Goal: Task Accomplishment & Management: Use online tool/utility

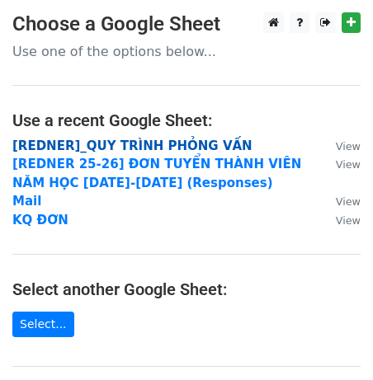
click at [116, 147] on strong "[REDNER]_QUY TRÌNH PHỎNG VẤN" at bounding box center [132, 146] width 240 height 15
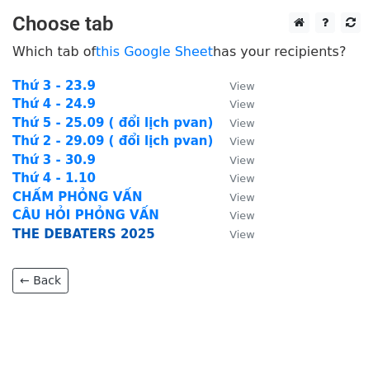
click at [106, 232] on strong "THE DEBATERS 2025" at bounding box center [83, 234] width 143 height 15
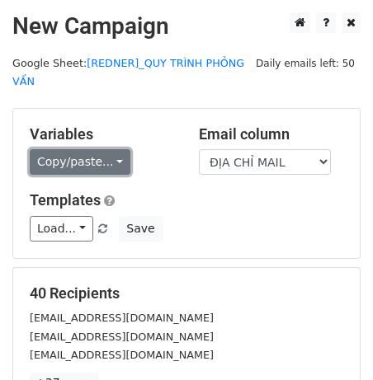
click at [66, 154] on link "Copy/paste..." at bounding box center [80, 162] width 101 height 26
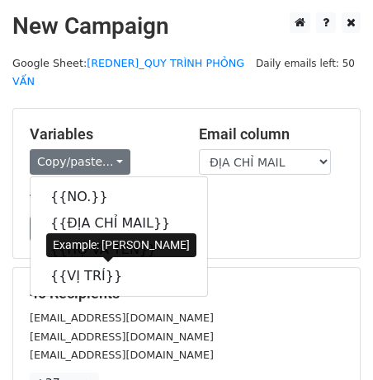
click at [238, 215] on div "Templates Load... No templates saved Save" at bounding box center [186, 216] width 338 height 50
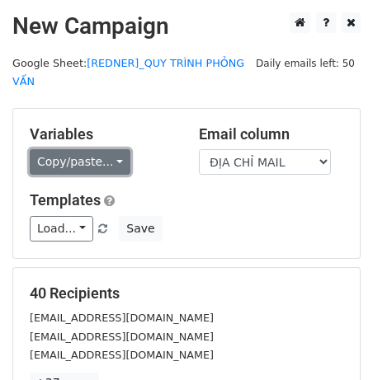
click at [83, 163] on link "Copy/paste..." at bounding box center [80, 162] width 101 height 26
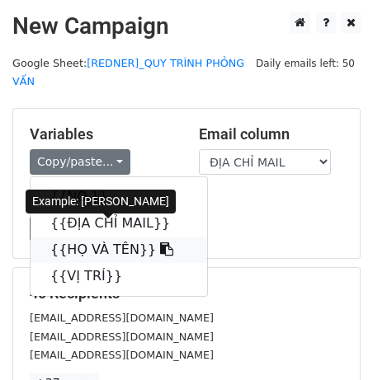
click at [91, 243] on link "{{HỌ VÀ TÊN}}" at bounding box center [119, 250] width 177 height 26
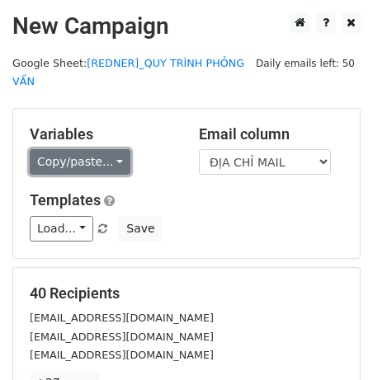
click at [99, 167] on link "Copy/paste..." at bounding box center [80, 162] width 101 height 26
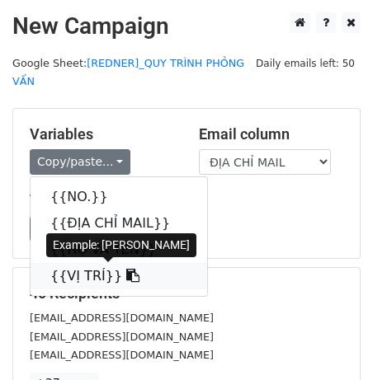
click at [106, 287] on link "{{VỊ TRÍ}}" at bounding box center [119, 276] width 177 height 26
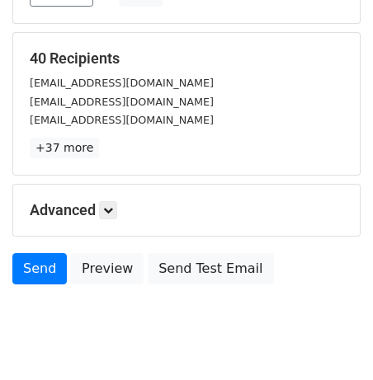
scroll to position [241, 0]
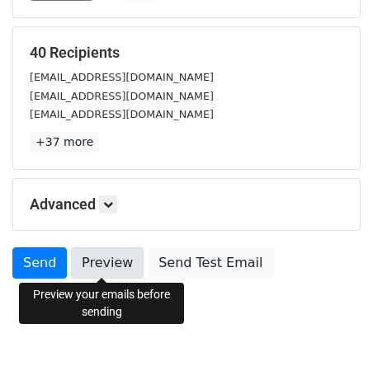
click at [104, 274] on link "Preview" at bounding box center [107, 263] width 73 height 31
click at [103, 253] on link "Preview" at bounding box center [107, 263] width 73 height 31
click at [107, 261] on link "Preview" at bounding box center [107, 263] width 73 height 31
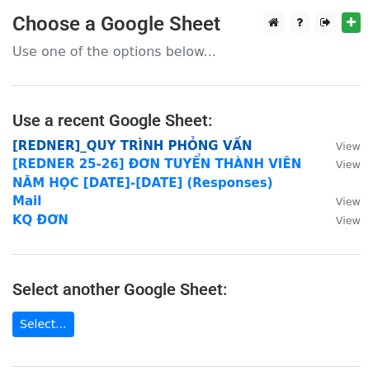
click at [144, 145] on strong "[REDNER]_QUY TRÌNH PHỎNG VẤN" at bounding box center [132, 146] width 240 height 15
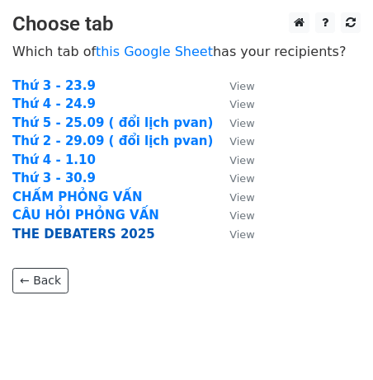
click at [97, 229] on strong "THE DEBATERS 2025" at bounding box center [83, 234] width 143 height 15
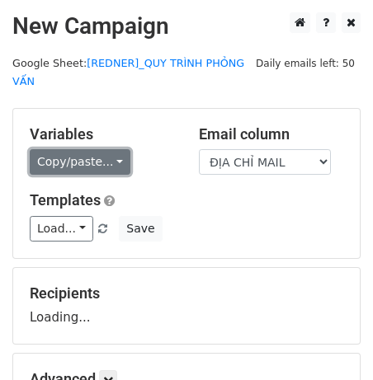
click at [77, 163] on link "Copy/paste..." at bounding box center [80, 162] width 101 height 26
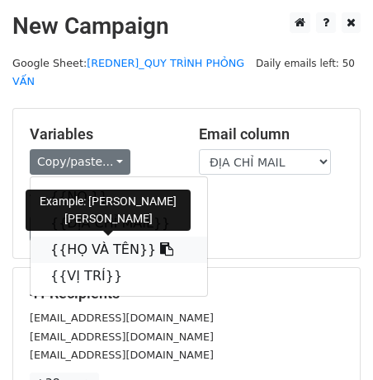
click at [101, 245] on link "{{HỌ VÀ TÊN}}" at bounding box center [119, 250] width 177 height 26
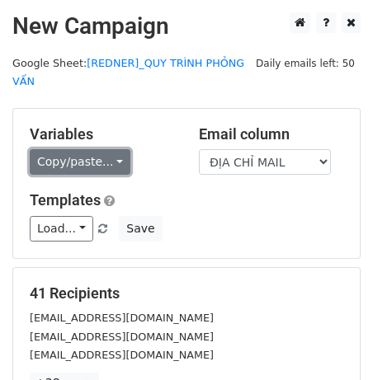
click at [85, 168] on link "Copy/paste..." at bounding box center [80, 162] width 101 height 26
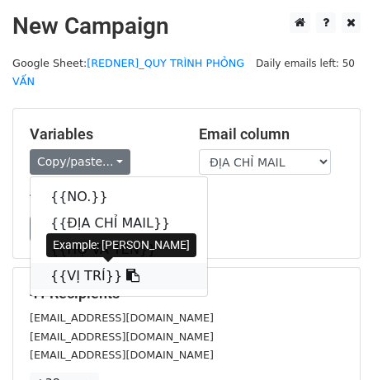
click at [103, 271] on link "{{VỊ TRÍ}}" at bounding box center [119, 276] width 177 height 26
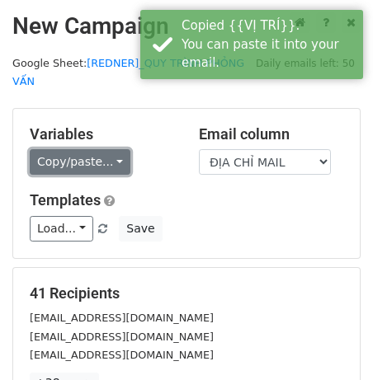
click at [63, 163] on link "Copy/paste..." at bounding box center [80, 162] width 101 height 26
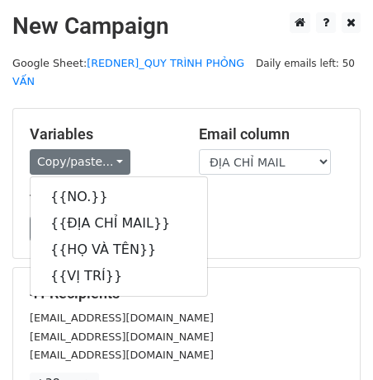
click at [177, 97] on main "New Campaign Daily emails left: 50 Google Sheet: [REDNER]_QUY TRÌNH PHỎNG VẤN V…" at bounding box center [186, 270] width 373 height 516
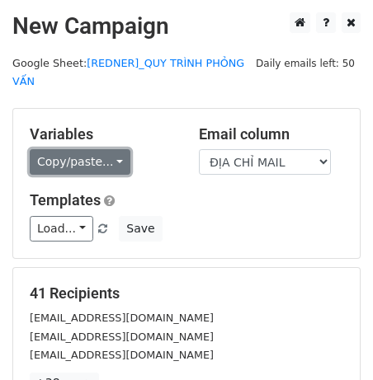
click at [109, 156] on link "Copy/paste..." at bounding box center [80, 162] width 101 height 26
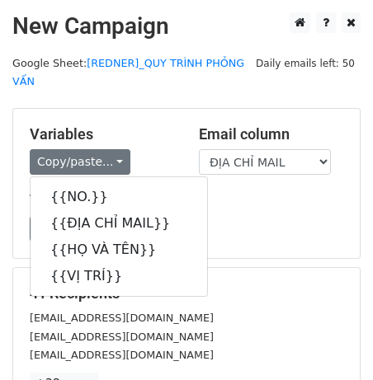
click at [156, 143] on div "Variables Copy/paste... {{NO.}} {{ĐỊA CHỈ MAIL}} {{HỌ VÀ TÊN}} {{VỊ TRÍ}}" at bounding box center [101, 150] width 169 height 50
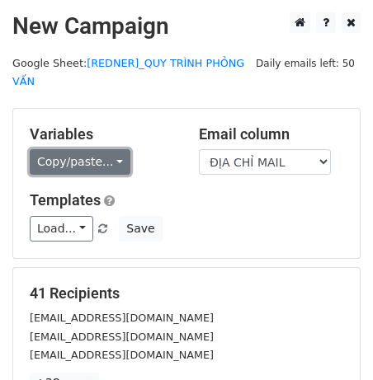
click at [102, 168] on link "Copy/paste..." at bounding box center [80, 162] width 101 height 26
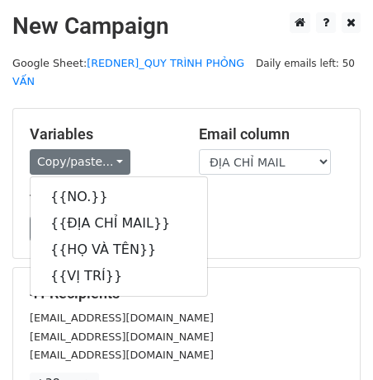
click at [162, 153] on div "Copy/paste... {{NO.}} {{ĐỊA CHỈ MAIL}} {{HỌ VÀ TÊN}} {{VỊ TRÍ}}" at bounding box center [102, 162] width 144 height 26
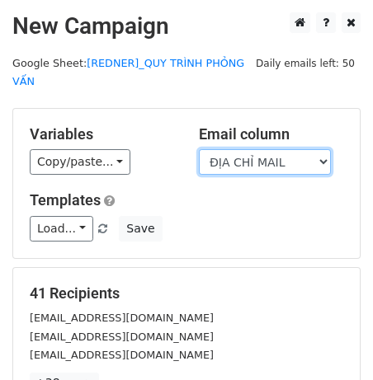
click at [229, 154] on select "NO. ĐỊA CHỈ MAIL HỌ VÀ TÊN VỊ TRÍ" at bounding box center [265, 162] width 132 height 26
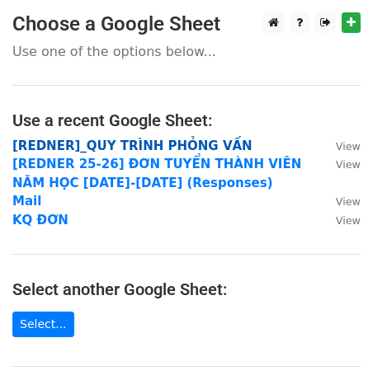
click at [165, 144] on strong "[REDNER]_QUY TRÌNH PHỎNG VẤN" at bounding box center [132, 146] width 240 height 15
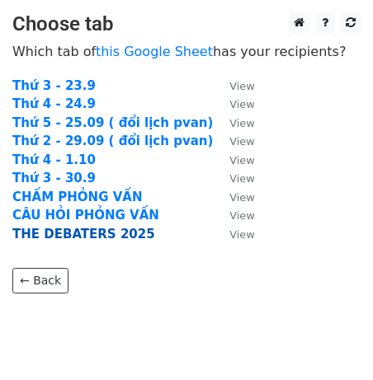
click at [80, 235] on strong "THE DEBATERS 2025" at bounding box center [83, 234] width 143 height 15
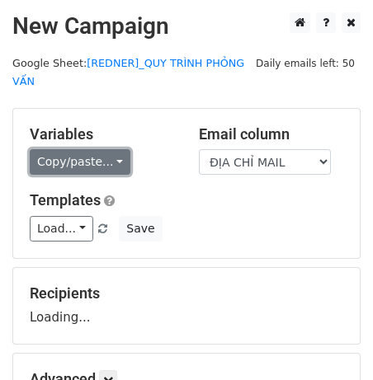
click at [80, 166] on link "Copy/paste..." at bounding box center [80, 162] width 101 height 26
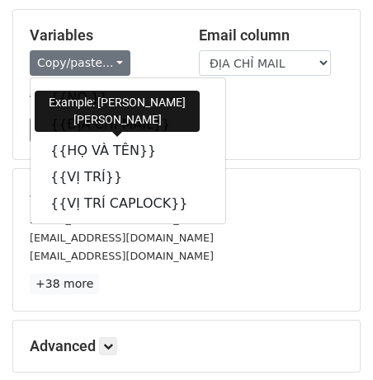
scroll to position [102, 0]
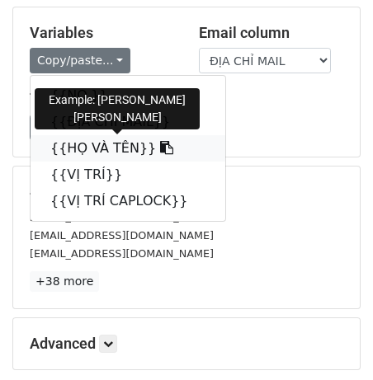
click at [75, 146] on link "{{HỌ VÀ TÊN}}" at bounding box center [128, 148] width 195 height 26
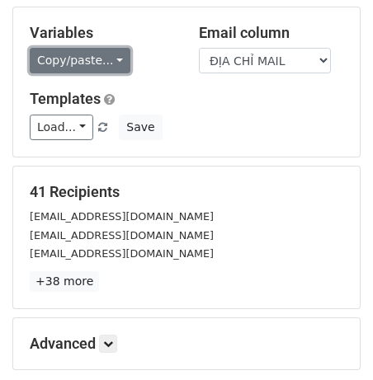
click at [48, 57] on link "Copy/paste..." at bounding box center [80, 61] width 101 height 26
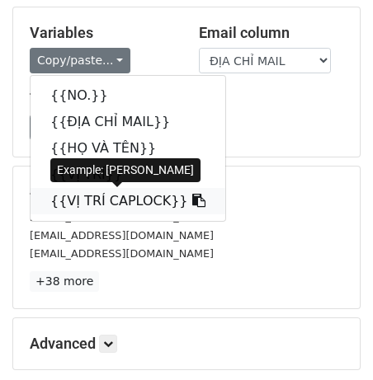
click at [92, 200] on link "{{VỊ TRÍ CAPLOCK}}" at bounding box center [128, 201] width 195 height 26
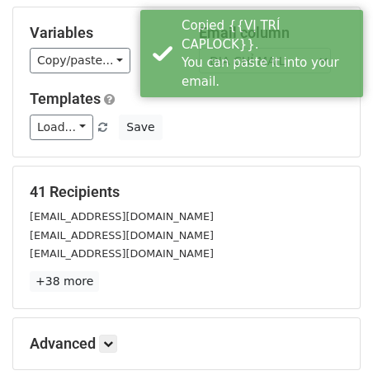
scroll to position [279, 0]
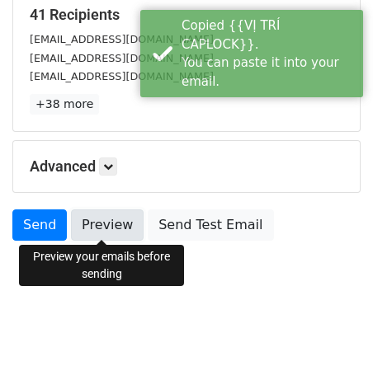
click at [107, 231] on link "Preview" at bounding box center [107, 225] width 73 height 31
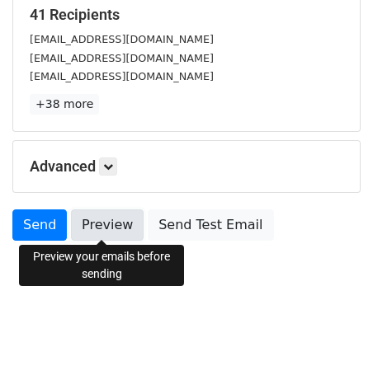
click at [111, 228] on link "Preview" at bounding box center [107, 225] width 73 height 31
click at [111, 227] on link "Preview" at bounding box center [107, 225] width 73 height 31
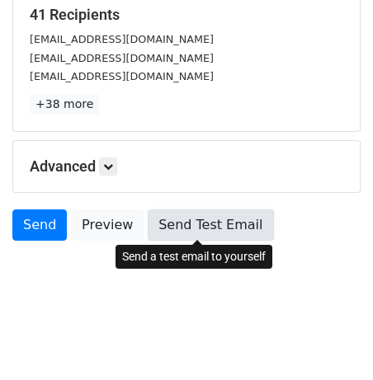
click at [183, 227] on link "Send Test Email" at bounding box center [210, 225] width 125 height 31
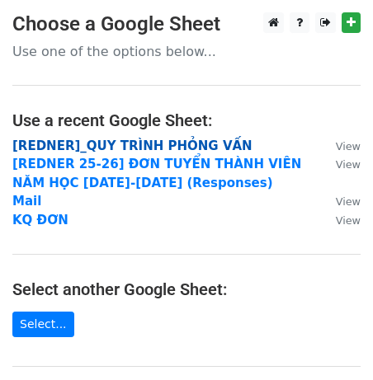
click at [111, 140] on strong "[REDNER]_QUY TRÌNH PHỎNG VẤN" at bounding box center [132, 146] width 240 height 15
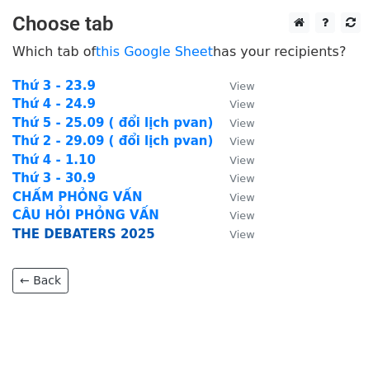
click at [77, 229] on strong "THE DEBATERS 2025" at bounding box center [83, 234] width 143 height 15
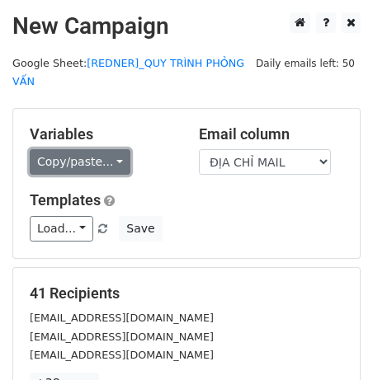
click at [103, 155] on link "Copy/paste..." at bounding box center [80, 162] width 101 height 26
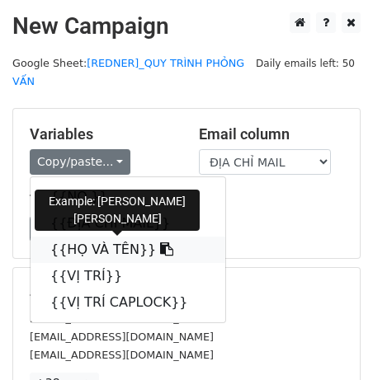
click at [98, 246] on link "{{HỌ VÀ TÊN}}" at bounding box center [128, 250] width 195 height 26
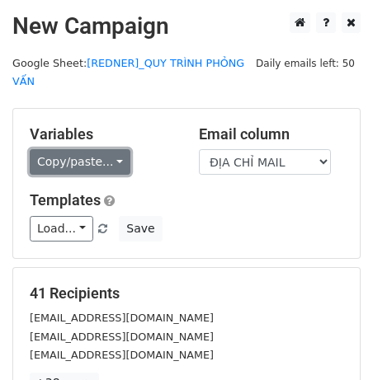
click at [88, 164] on link "Copy/paste..." at bounding box center [80, 162] width 101 height 26
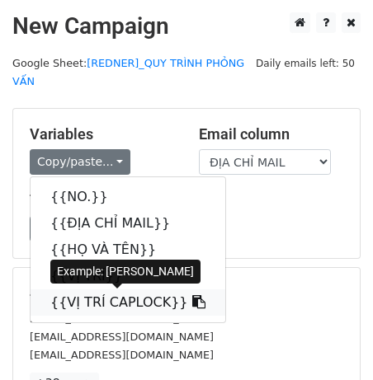
click at [124, 295] on link "{{VỊ TRÍ CAPLOCK}}" at bounding box center [128, 303] width 195 height 26
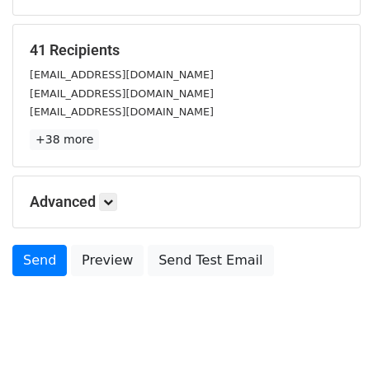
scroll to position [279, 0]
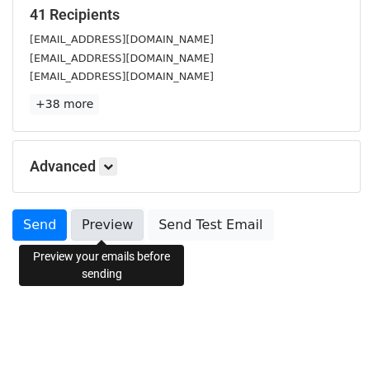
click at [111, 226] on link "Preview" at bounding box center [107, 225] width 73 height 31
click at [110, 228] on link "Preview" at bounding box center [107, 225] width 73 height 31
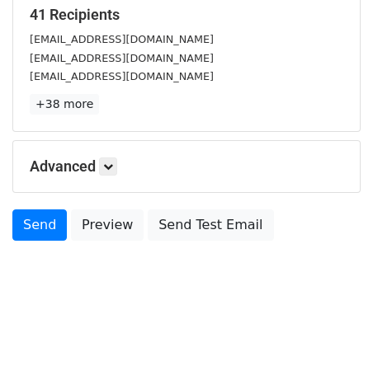
click at [92, 206] on form "Variables Copy/paste... {{NO.}} {{ĐỊA CHỈ MAIL}} {{HỌ VÀ TÊN}} {{VỊ TRÍ}} {{VỊ …" at bounding box center [186, 39] width 348 height 420
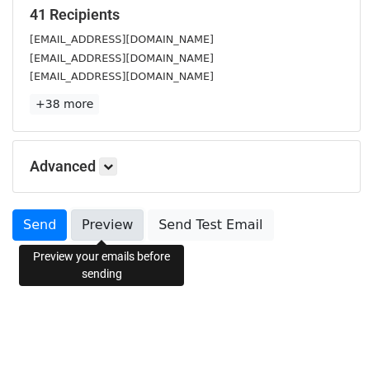
click at [93, 221] on link "Preview" at bounding box center [107, 225] width 73 height 31
click at [106, 224] on link "Preview" at bounding box center [107, 225] width 73 height 31
click at [106, 221] on link "Preview" at bounding box center [107, 225] width 73 height 31
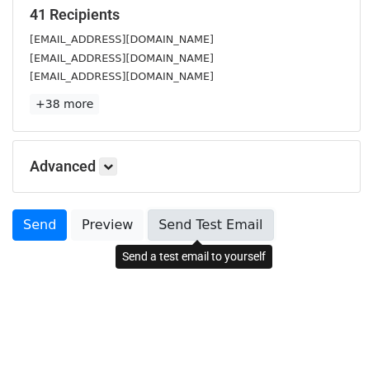
click at [205, 226] on link "Send Test Email" at bounding box center [210, 225] width 125 height 31
click at [186, 220] on link "Send Test Email" at bounding box center [210, 225] width 125 height 31
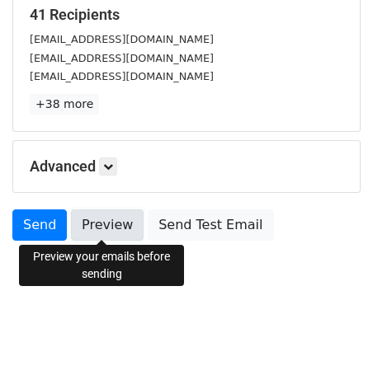
click at [100, 233] on link "Preview" at bounding box center [107, 225] width 73 height 31
click at [122, 226] on link "Preview" at bounding box center [107, 225] width 73 height 31
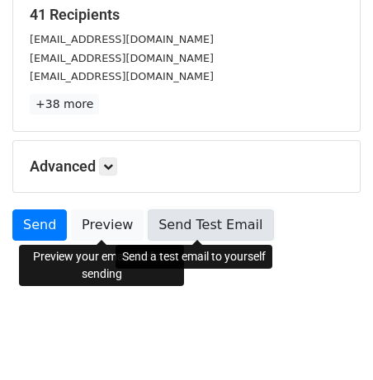
click at [175, 232] on link "Send Test Email" at bounding box center [210, 225] width 125 height 31
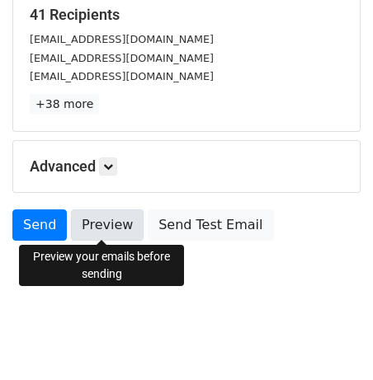
click at [92, 220] on link "Preview" at bounding box center [107, 225] width 73 height 31
click at [111, 230] on link "Preview" at bounding box center [107, 225] width 73 height 31
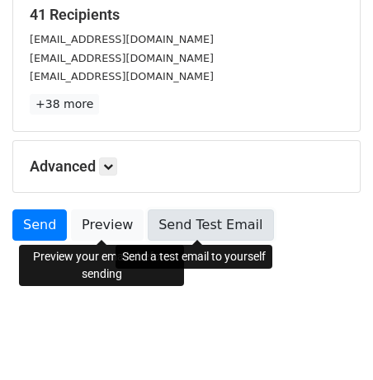
click at [210, 227] on link "Send Test Email" at bounding box center [210, 225] width 125 height 31
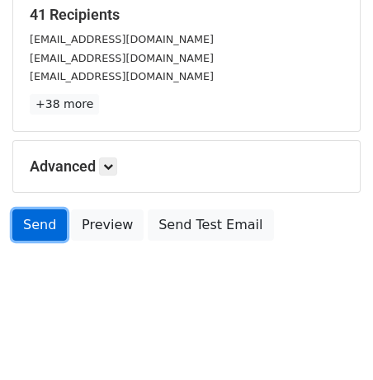
click at [45, 233] on link "Send" at bounding box center [39, 225] width 54 height 31
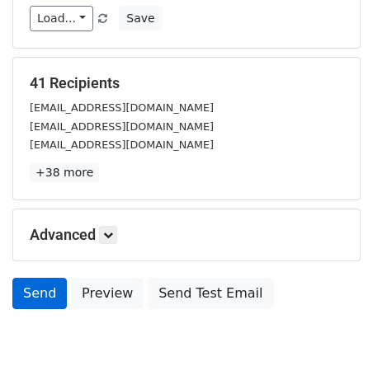
scroll to position [211, 0]
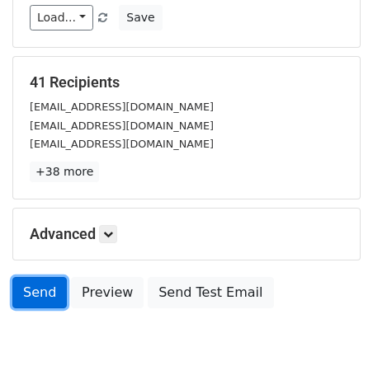
click at [41, 290] on link "Send" at bounding box center [39, 292] width 54 height 31
click at [43, 291] on link "Send" at bounding box center [39, 292] width 54 height 31
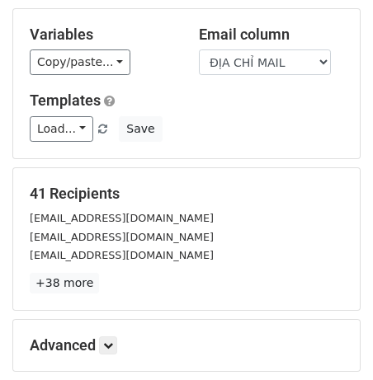
scroll to position [0, 0]
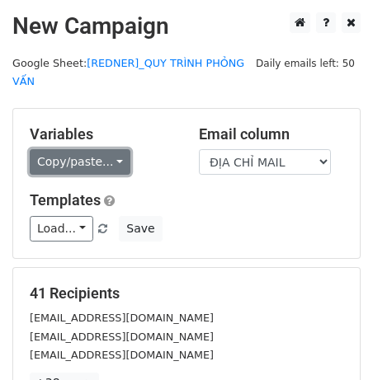
click at [67, 167] on link "Copy/paste..." at bounding box center [80, 162] width 101 height 26
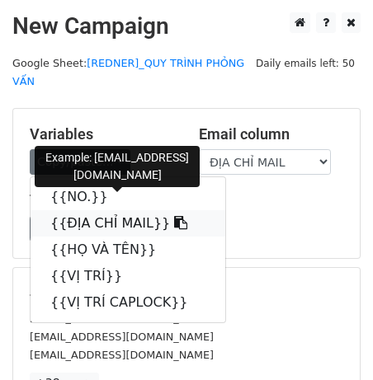
click at [94, 220] on link "{{ĐỊA CHỈ MAIL}}" at bounding box center [128, 223] width 195 height 26
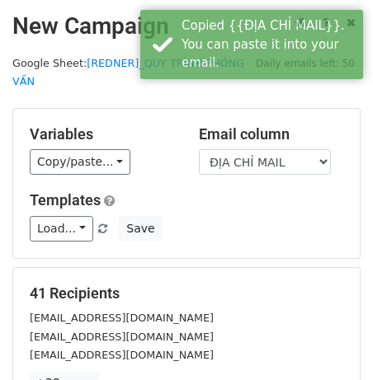
scroll to position [279, 0]
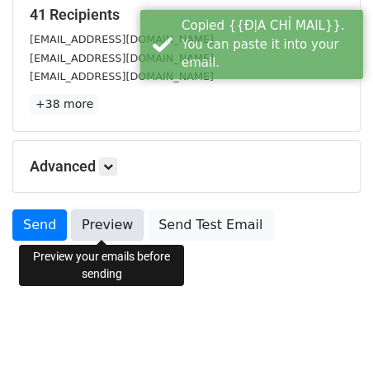
click at [105, 225] on link "Preview" at bounding box center [107, 225] width 73 height 31
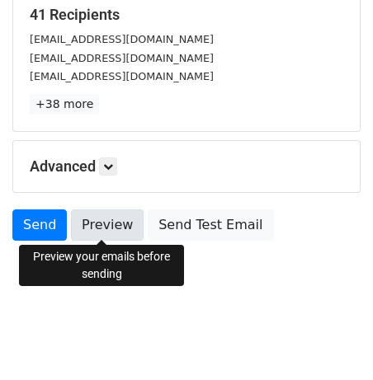
click at [107, 214] on link "Preview" at bounding box center [107, 225] width 73 height 31
click at [100, 224] on link "Preview" at bounding box center [107, 225] width 73 height 31
click at [92, 211] on link "Preview" at bounding box center [107, 225] width 73 height 31
click at [100, 221] on link "Preview" at bounding box center [107, 225] width 73 height 31
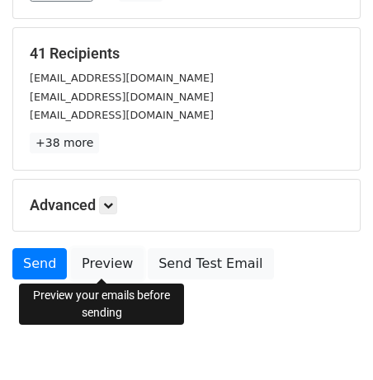
scroll to position [258, 0]
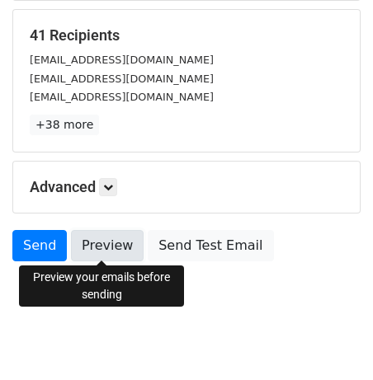
click at [106, 247] on link "Preview" at bounding box center [107, 245] width 73 height 31
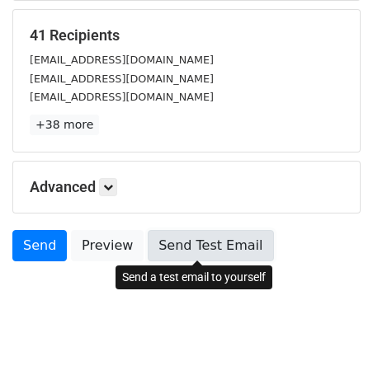
click at [182, 248] on link "Send Test Email" at bounding box center [210, 245] width 125 height 31
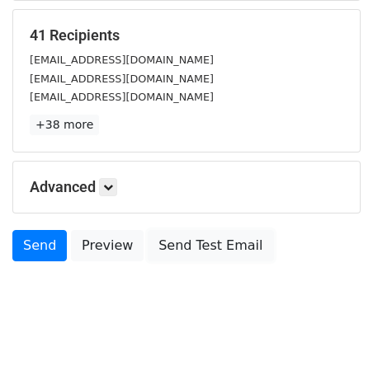
scroll to position [279, 0]
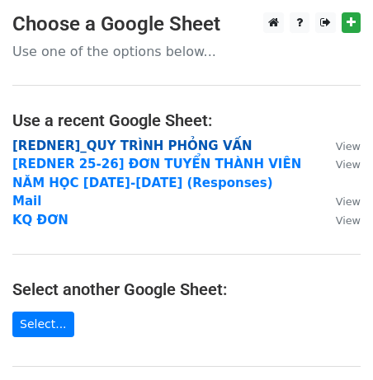
click at [140, 141] on strong "[REDNER]_QUY TRÌNH PHỎNG VẤN" at bounding box center [132, 146] width 240 height 15
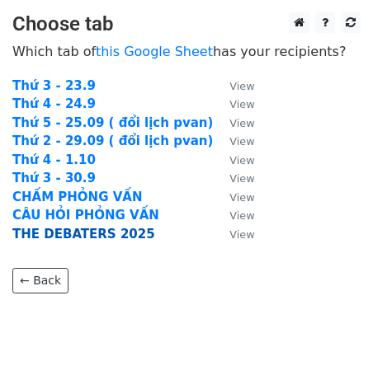
click at [106, 229] on strong "THE DEBATERS 2025" at bounding box center [83, 234] width 143 height 15
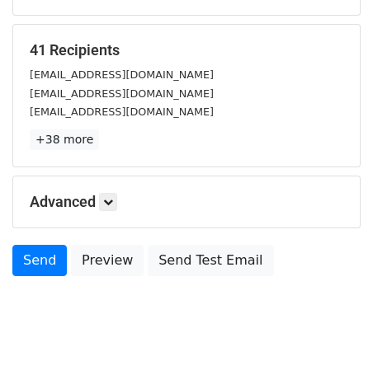
scroll to position [279, 0]
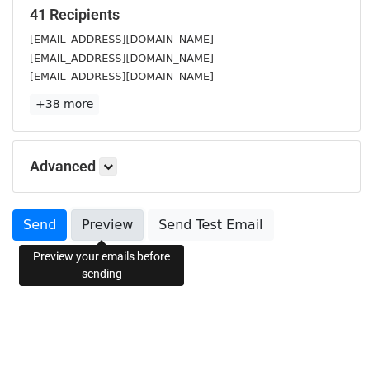
click at [98, 228] on link "Preview" at bounding box center [107, 225] width 73 height 31
click at [115, 215] on link "Preview" at bounding box center [107, 225] width 73 height 31
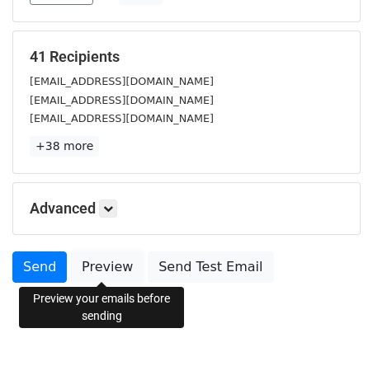
scroll to position [234, 0]
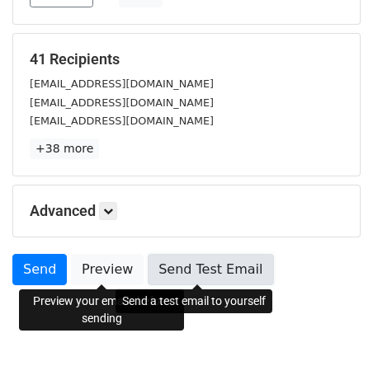
click at [194, 265] on link "Send Test Email" at bounding box center [210, 269] width 125 height 31
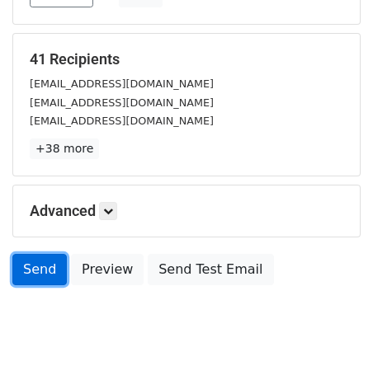
click at [44, 274] on link "Send" at bounding box center [39, 269] width 54 height 31
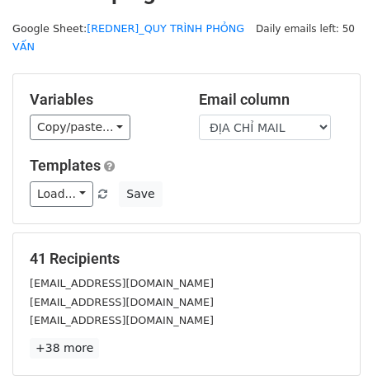
scroll to position [0, 0]
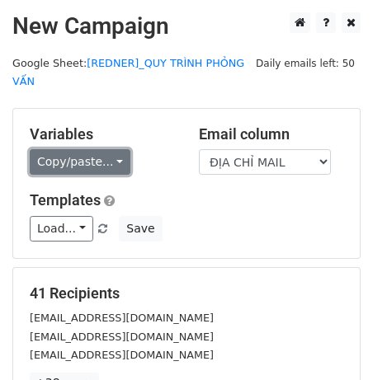
click at [106, 156] on link "Copy/paste..." at bounding box center [80, 162] width 101 height 26
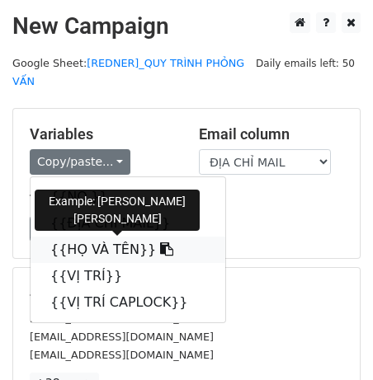
click at [91, 243] on link "{{HỌ VÀ TÊN}}" at bounding box center [128, 250] width 195 height 26
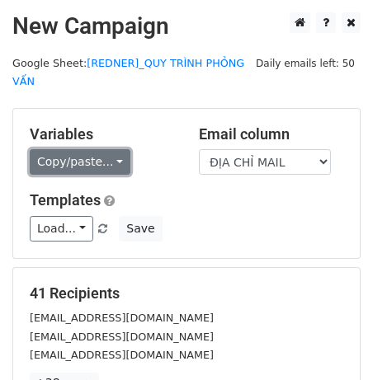
click at [50, 168] on link "Copy/paste..." at bounding box center [80, 162] width 101 height 26
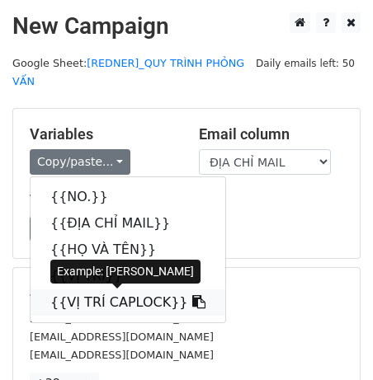
click at [102, 305] on link "{{VỊ TRÍ CAPLOCK}}" at bounding box center [128, 303] width 195 height 26
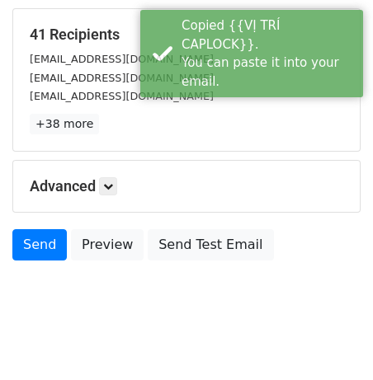
scroll to position [279, 0]
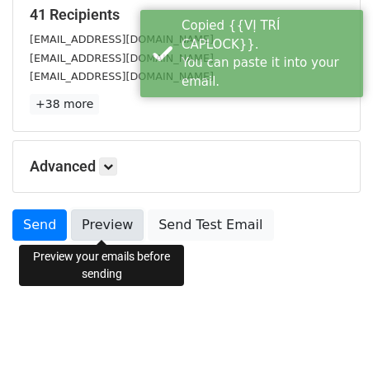
click at [121, 227] on link "Preview" at bounding box center [107, 225] width 73 height 31
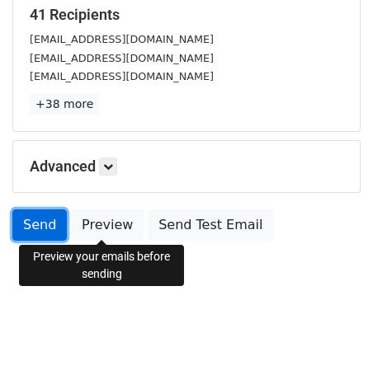
click at [45, 222] on link "Send" at bounding box center [39, 225] width 54 height 31
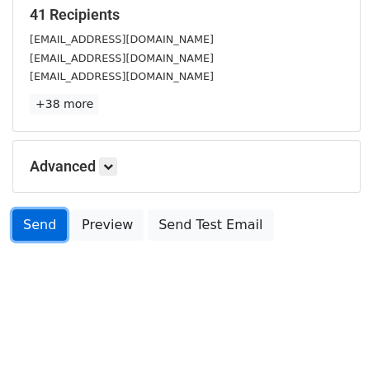
click at [31, 226] on link "Send" at bounding box center [39, 225] width 54 height 31
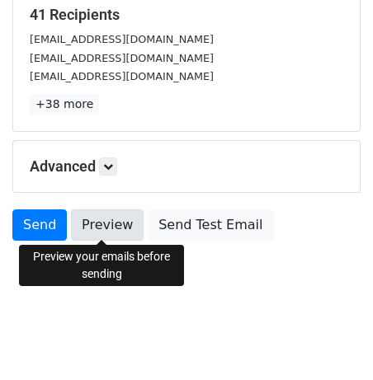
click at [84, 229] on link "Preview" at bounding box center [107, 225] width 73 height 31
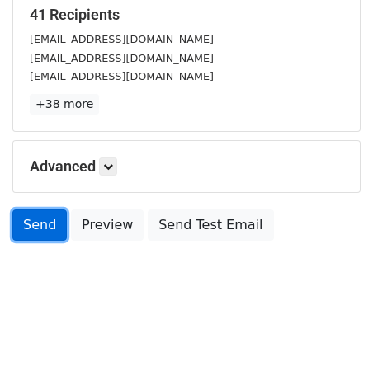
click at [48, 226] on link "Send" at bounding box center [39, 225] width 54 height 31
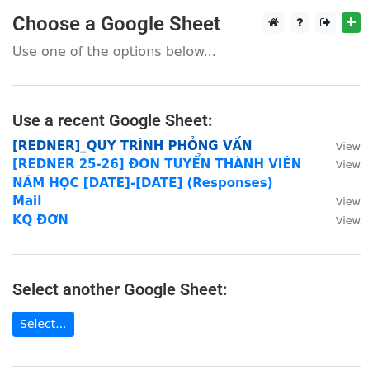
click at [135, 145] on strong "[REDNER]_QUY TRÌNH PHỎNG VẤN" at bounding box center [132, 146] width 240 height 15
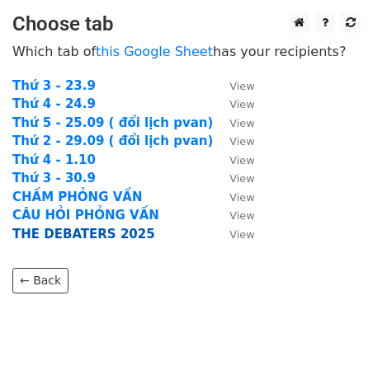
click at [99, 238] on strong "THE DEBATERS 2025" at bounding box center [83, 234] width 143 height 15
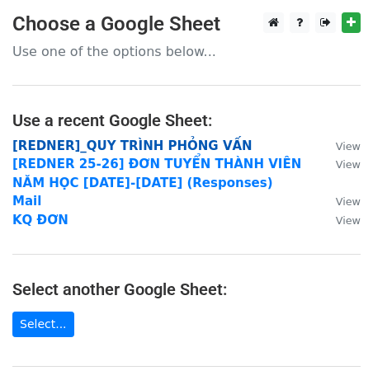
click at [45, 149] on strong "[REDNER]_QUY TRÌNH PHỎNG VẤN" at bounding box center [132, 146] width 240 height 15
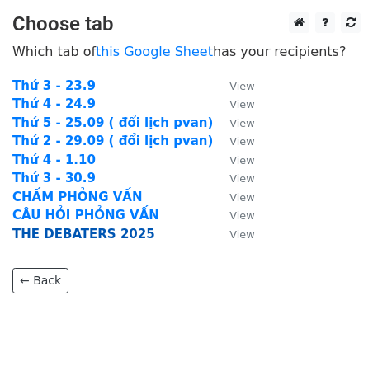
click at [62, 227] on strong "THE DEBATERS 2025" at bounding box center [83, 234] width 143 height 15
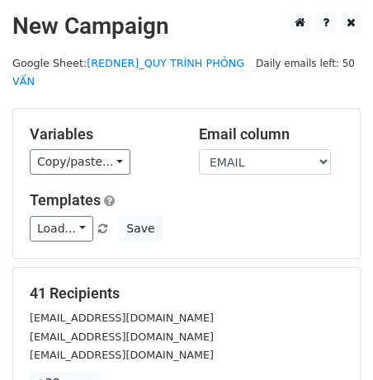
scroll to position [279, 0]
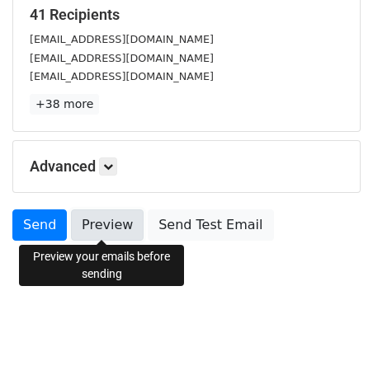
click at [107, 228] on link "Preview" at bounding box center [107, 225] width 73 height 31
click at [116, 225] on link "Preview" at bounding box center [107, 225] width 73 height 31
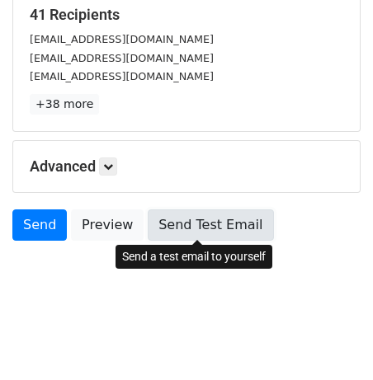
click at [193, 235] on link "Send Test Email" at bounding box center [210, 225] width 125 height 31
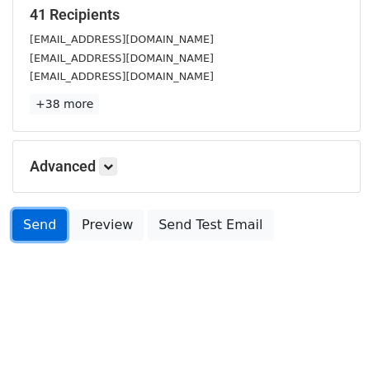
click at [45, 236] on link "Send" at bounding box center [39, 225] width 54 height 31
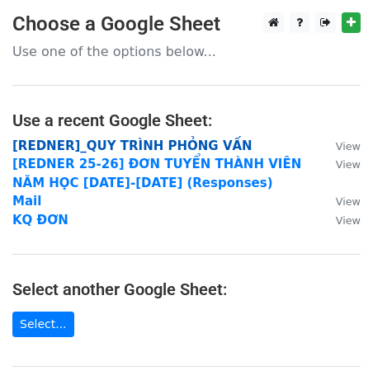
click at [111, 144] on strong "[REDNER]_QUY TRÌNH PHỎNG VẤN" at bounding box center [132, 146] width 240 height 15
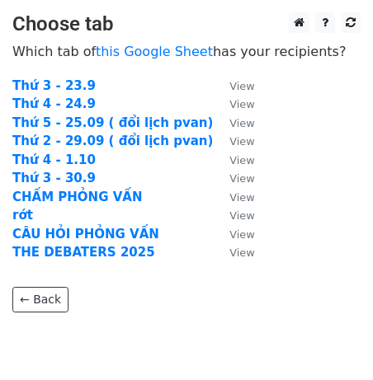
click at [70, 215] on td "rớt" at bounding box center [112, 215] width 201 height 19
click at [24, 215] on strong "rớt" at bounding box center [22, 215] width 21 height 15
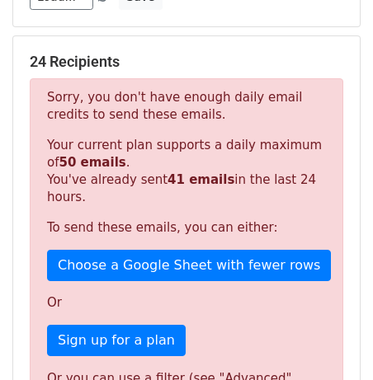
scroll to position [243, 0]
